Goal: Task Accomplishment & Management: Complete application form

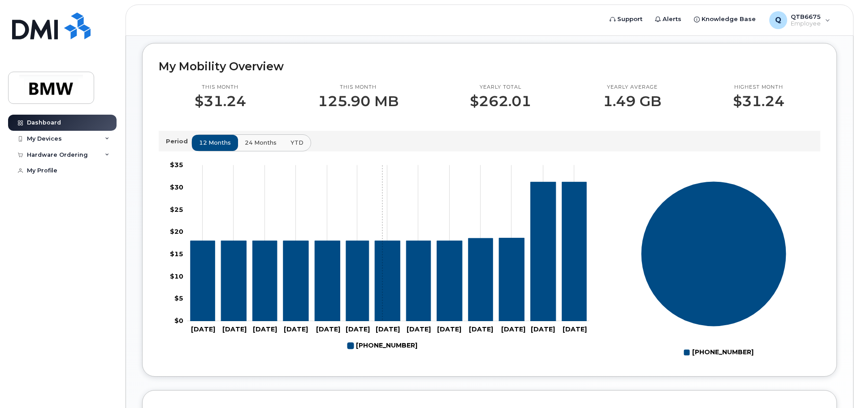
scroll to position [223, 0]
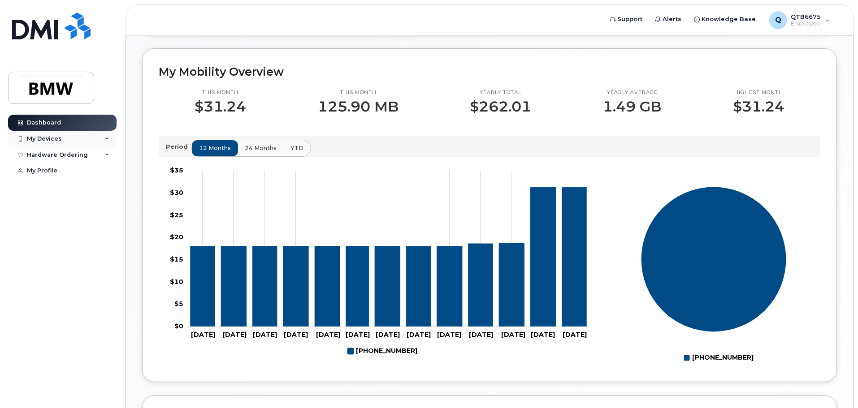
click at [105, 138] on icon at bounding box center [107, 139] width 4 height 4
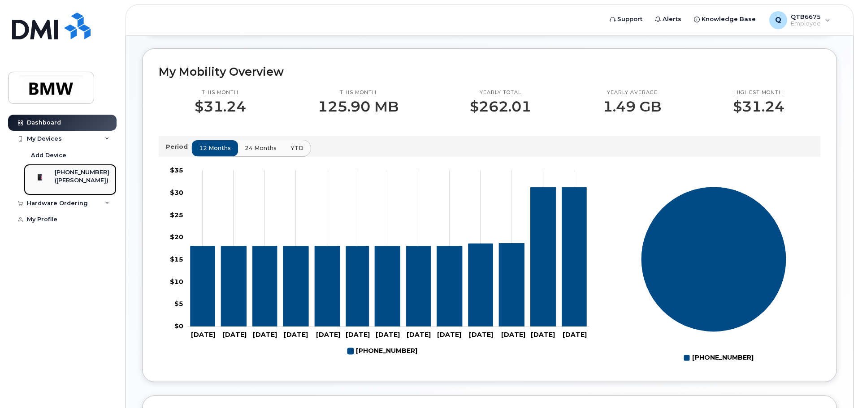
click at [82, 180] on div "([PERSON_NAME])" at bounding box center [82, 181] width 55 height 8
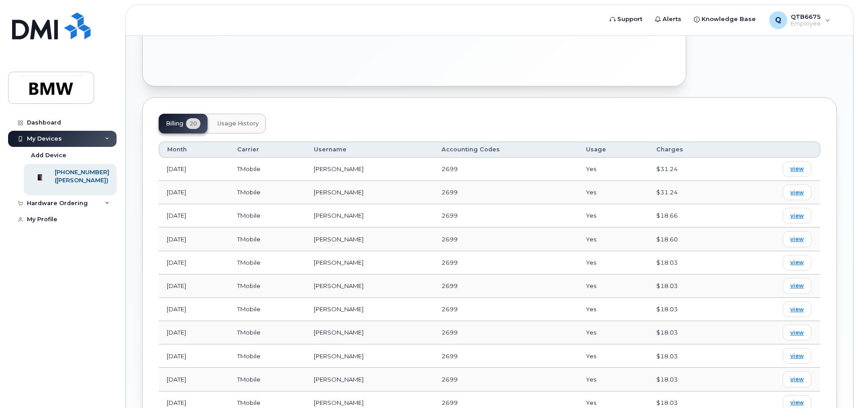
scroll to position [269, 0]
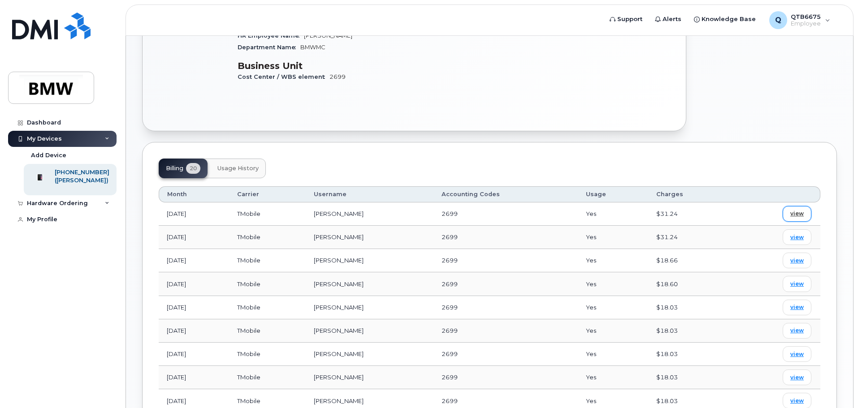
click at [801, 210] on span "view" at bounding box center [796, 214] width 13 height 8
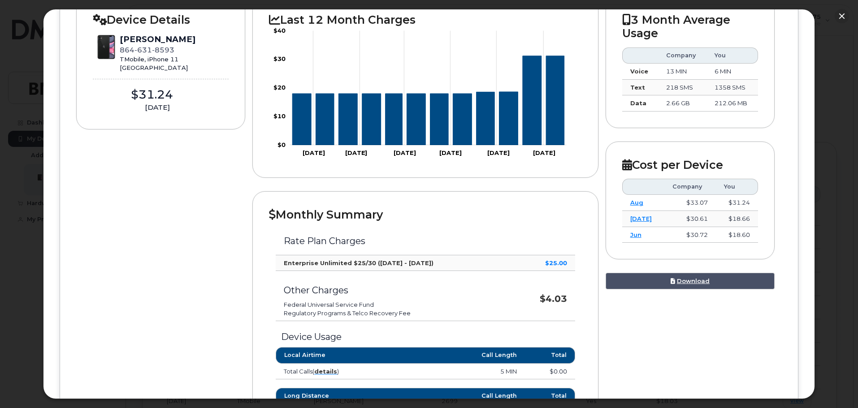
scroll to position [0, 0]
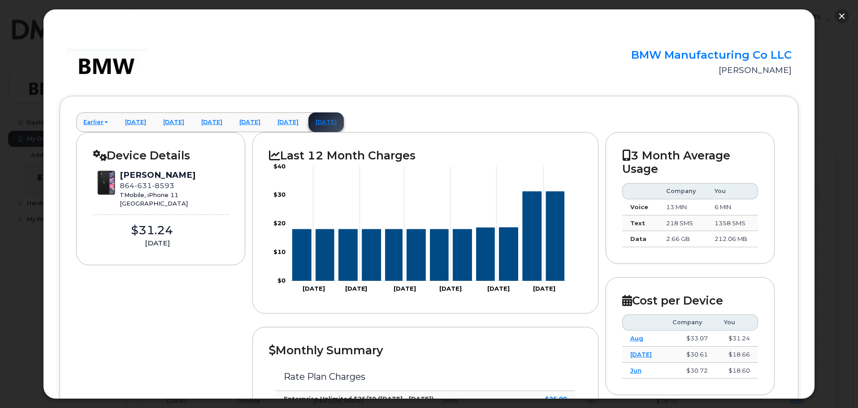
click at [844, 14] on button "button" at bounding box center [842, 16] width 14 height 14
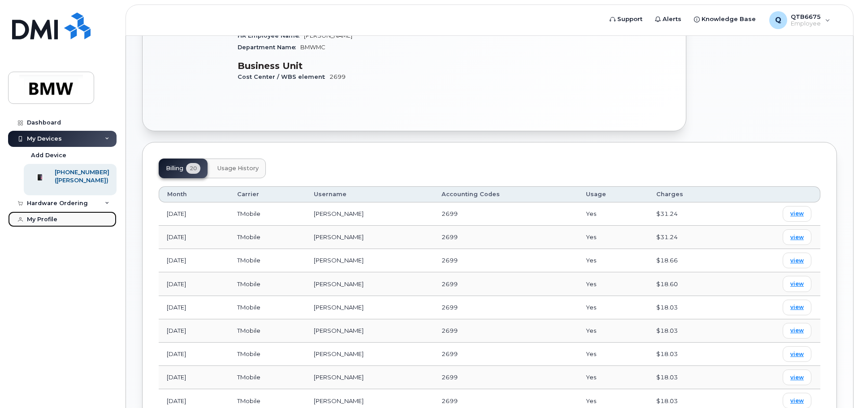
click at [62, 225] on link "My Profile" at bounding box center [62, 220] width 108 height 16
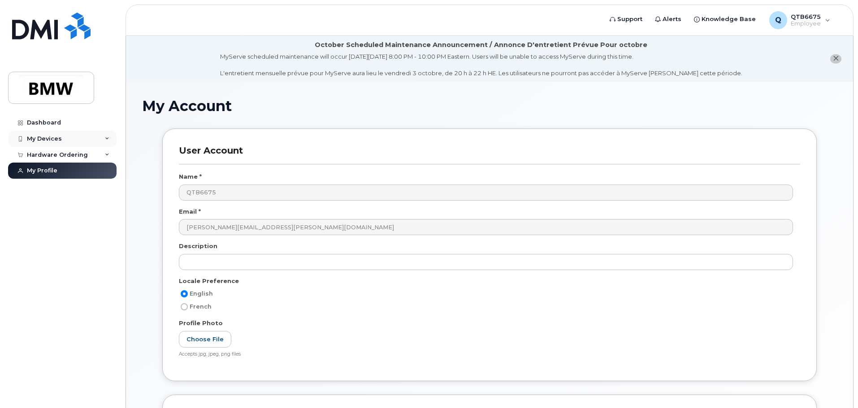
click at [35, 131] on div "My Devices" at bounding box center [62, 139] width 108 height 16
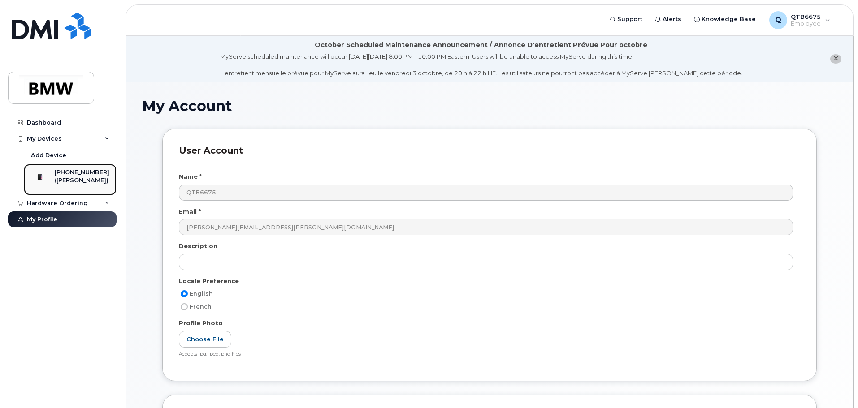
click at [72, 185] on div "([PERSON_NAME])" at bounding box center [82, 181] width 55 height 8
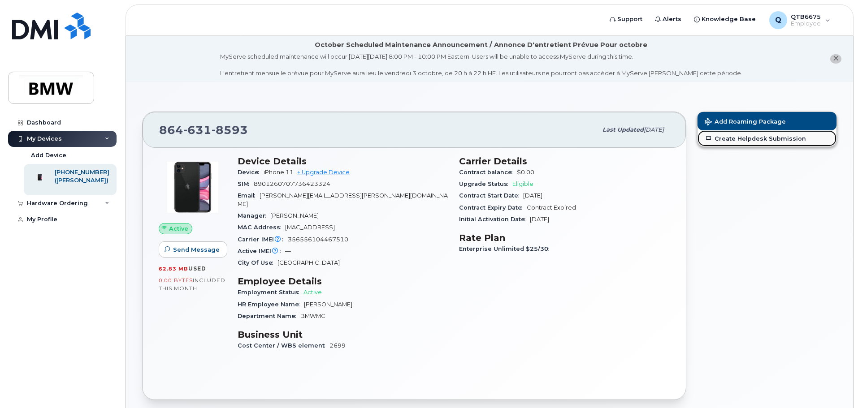
click at [730, 140] on link "Create Helpdesk Submission" at bounding box center [766, 138] width 139 height 16
